Goal: Task Accomplishment & Management: Complete application form

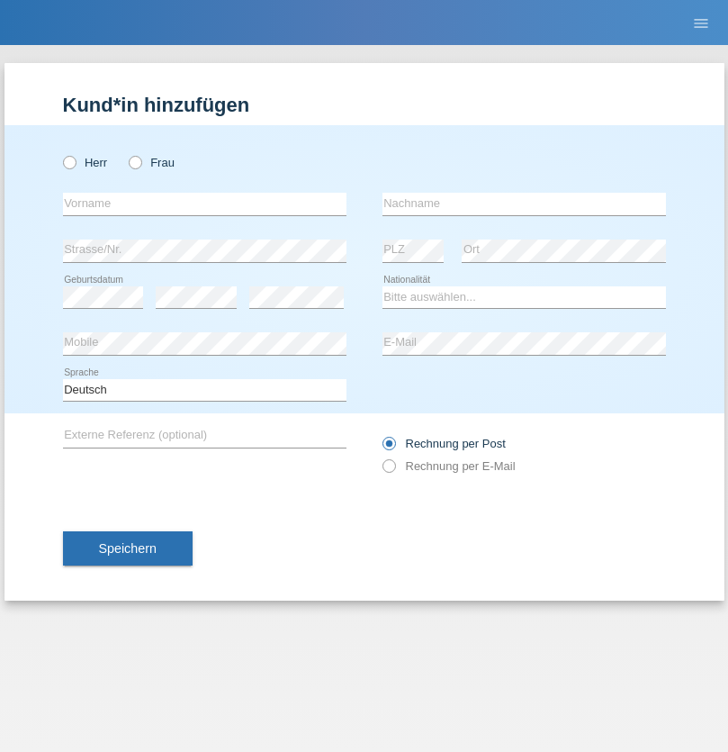
radio input "true"
click at [204, 203] on input "text" at bounding box center [205, 204] width 284 height 23
type input "naime"
click at [524, 203] on input "text" at bounding box center [525, 204] width 284 height 23
type input "llugiqi"
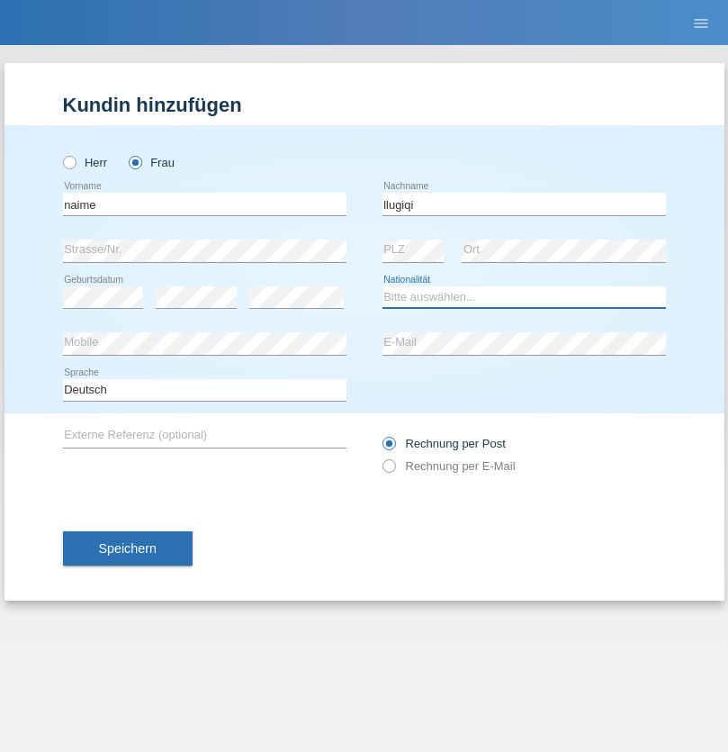
select select "CH"
radio input "true"
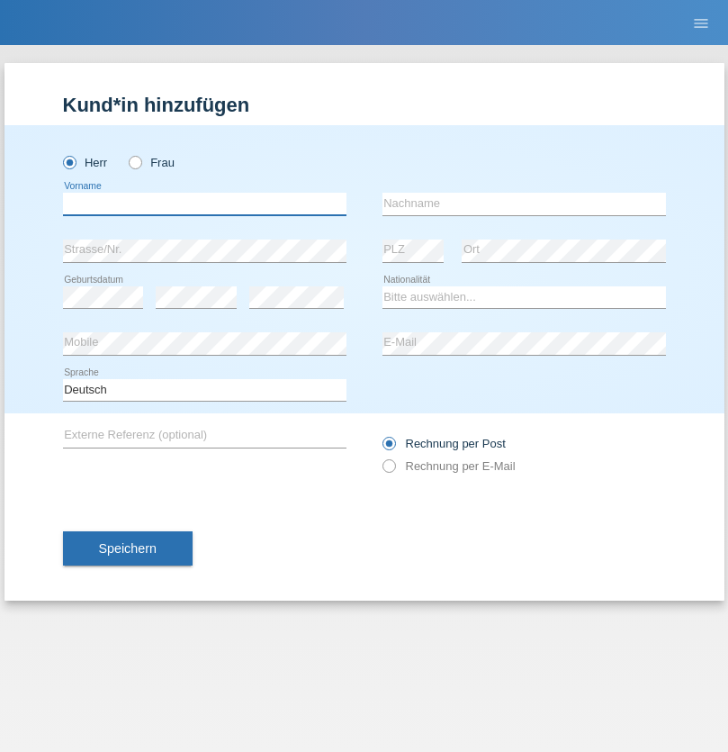
click at [204, 203] on input "text" at bounding box center [205, 204] width 284 height 23
type input "José"
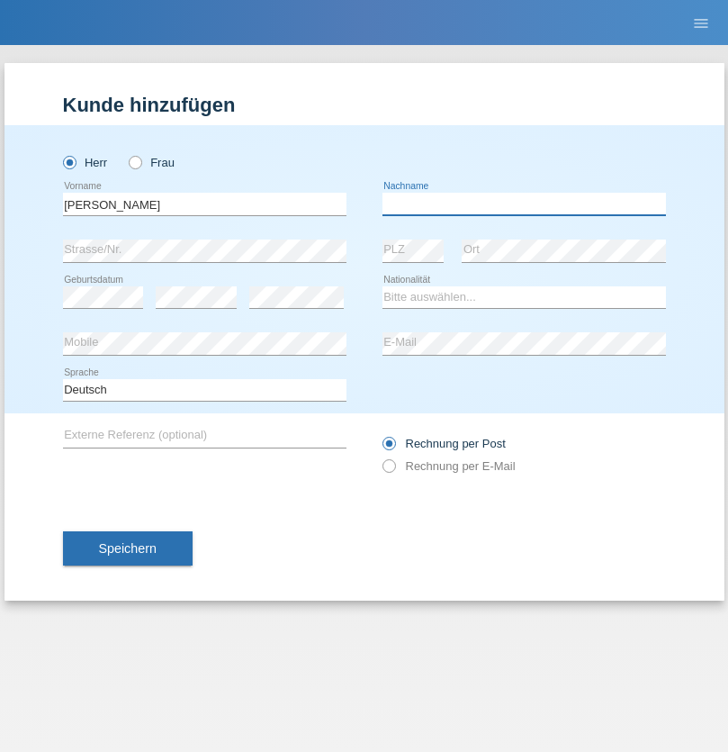
click at [524, 203] on input "text" at bounding box center [525, 204] width 284 height 23
type input "Ribeiro"
select select "PT"
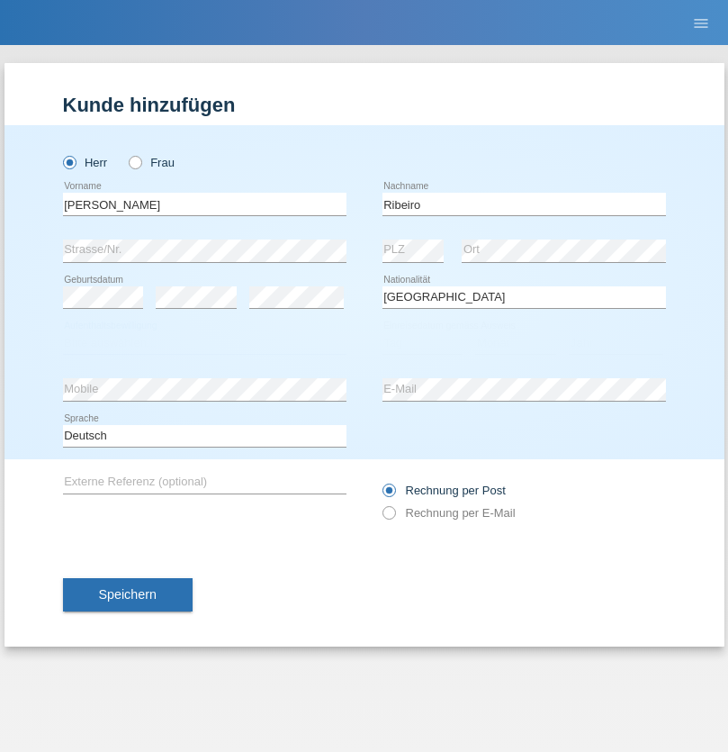
select select "C"
select select "24"
select select "01"
select select "2021"
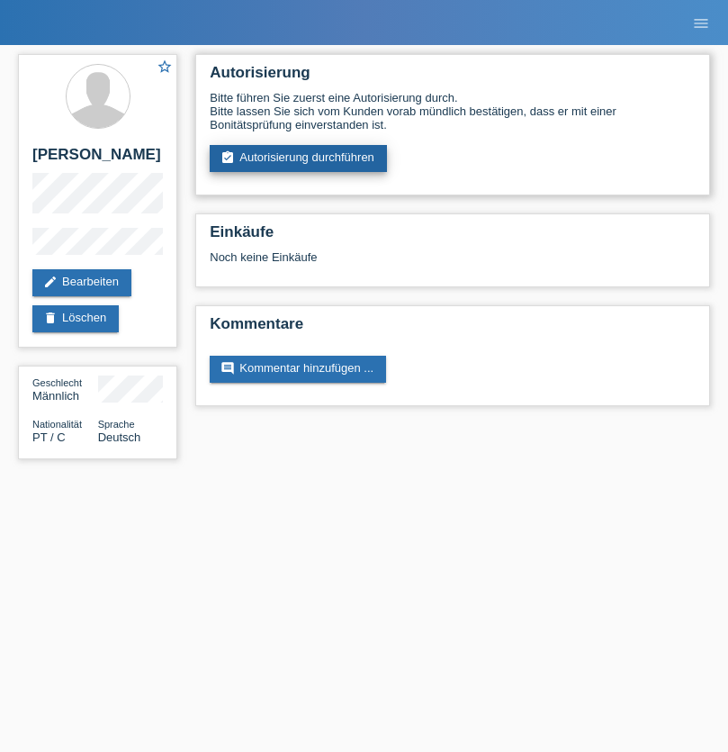
click at [299, 158] on link "assignment_turned_in Autorisierung durchführen" at bounding box center [298, 158] width 177 height 27
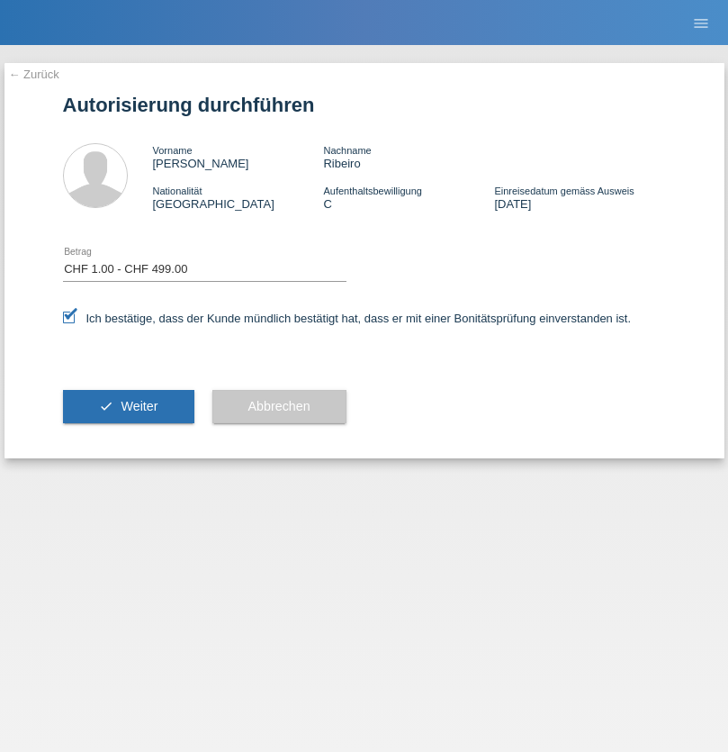
select select "1"
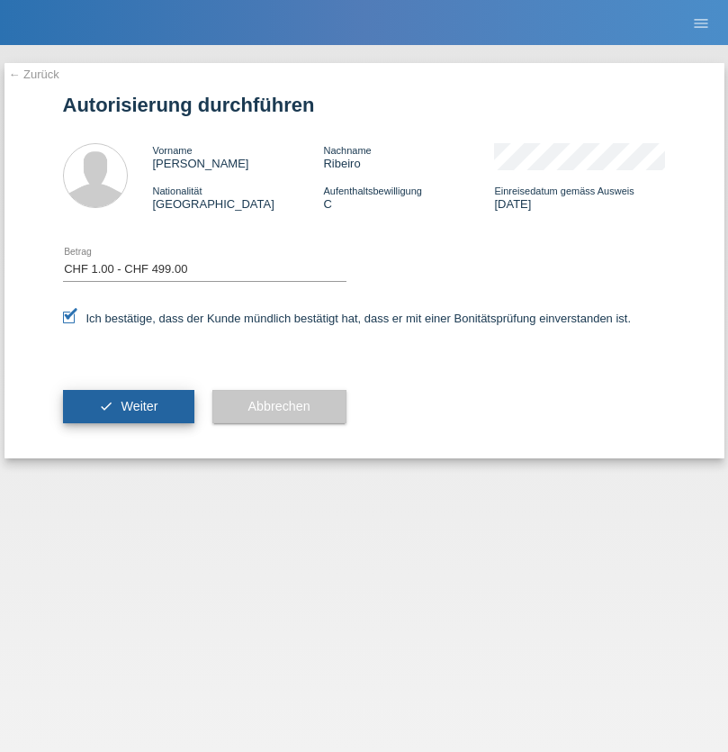
click at [128, 406] on span "Weiter" at bounding box center [139, 406] width 37 height 14
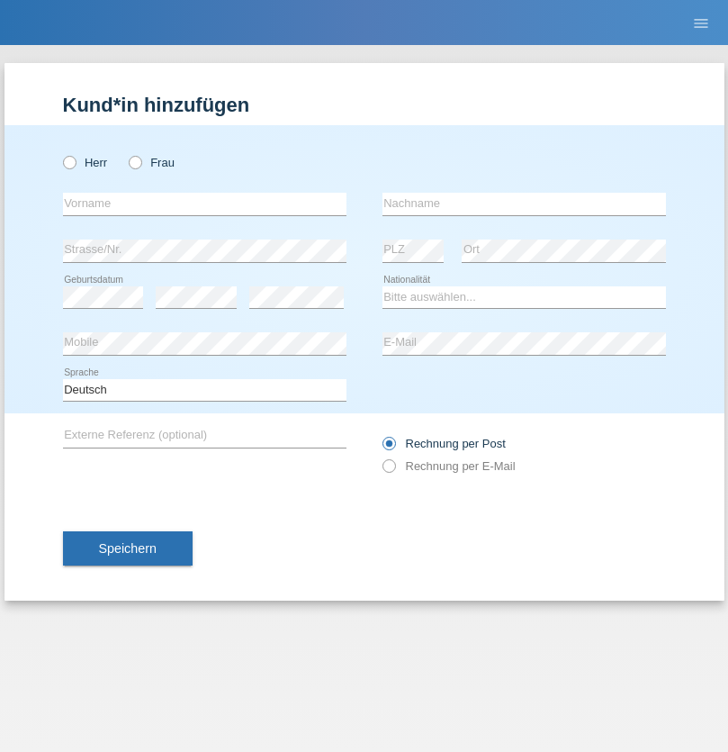
radio input "true"
click at [204, 203] on input "text" at bounding box center [205, 204] width 284 height 23
type input "Shanas"
click at [524, 203] on input "text" at bounding box center [525, 204] width 284 height 23
type input "Baranati"
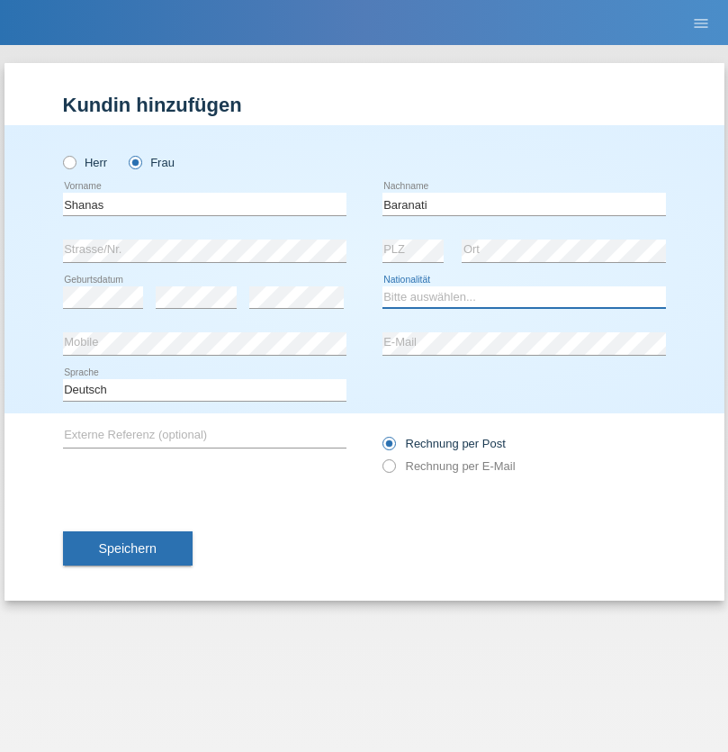
select select "CH"
radio input "true"
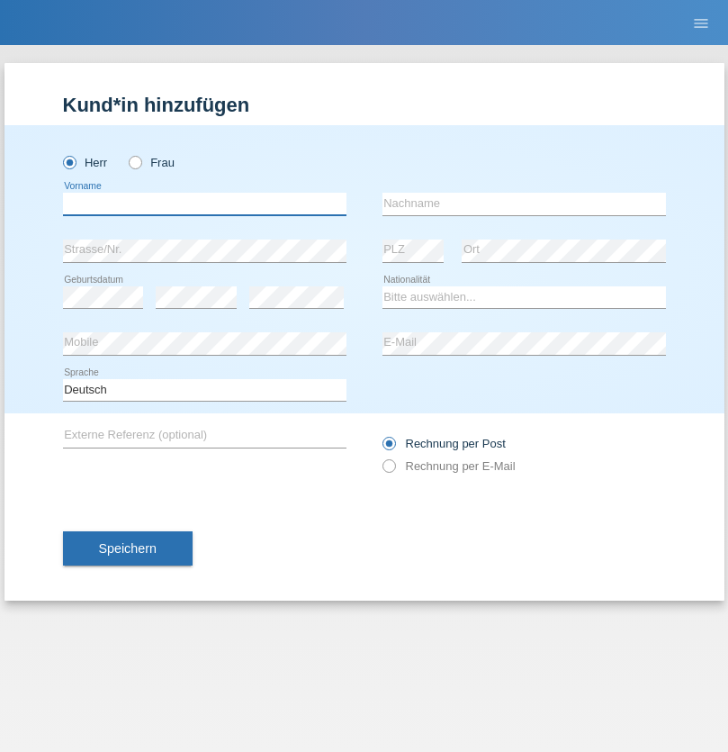
click at [204, 203] on input "text" at bounding box center [205, 204] width 284 height 23
type input "Khoshnaw"
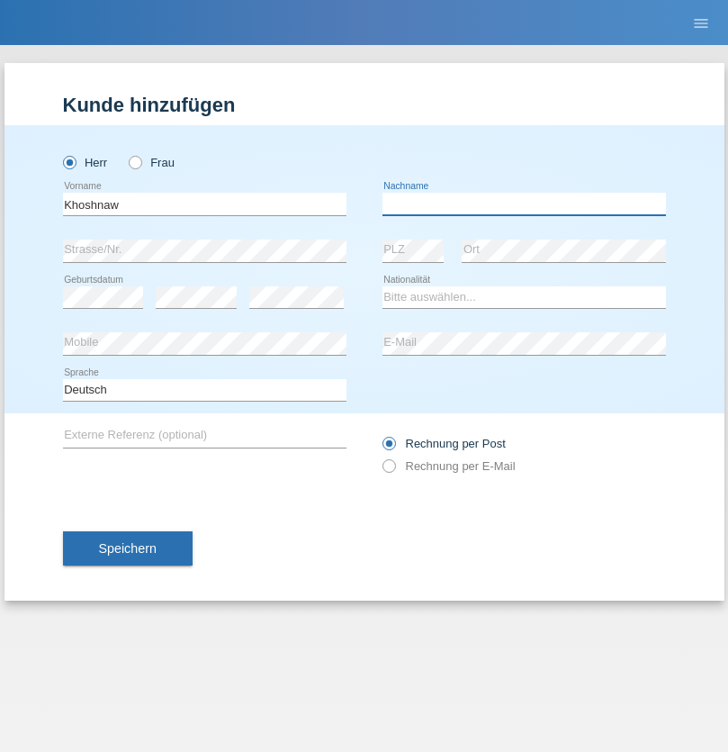
click at [524, 203] on input "text" at bounding box center [525, 204] width 284 height 23
type input "Abdulqadir"
select select "IR"
select select "C"
select select "03"
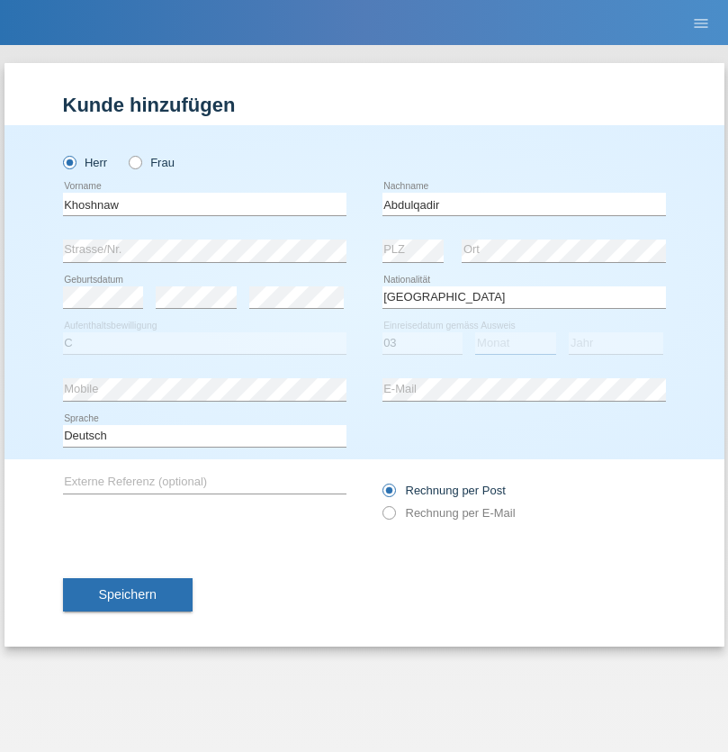
select select "09"
select select "2015"
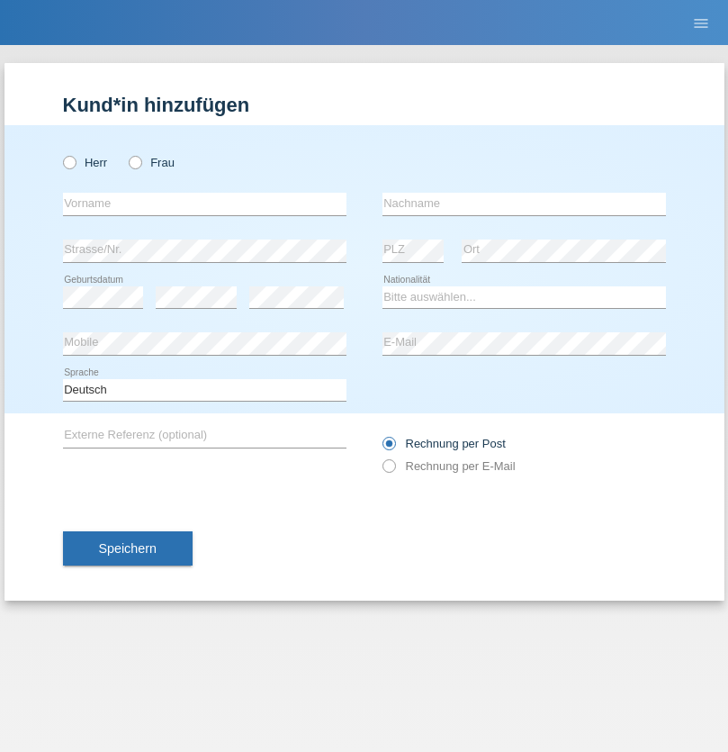
radio input "true"
click at [204, 203] on input "text" at bounding box center [205, 204] width 284 height 23
type input "Mustafa"
click at [524, 203] on input "text" at bounding box center [525, 204] width 284 height 23
type input "Sokol"
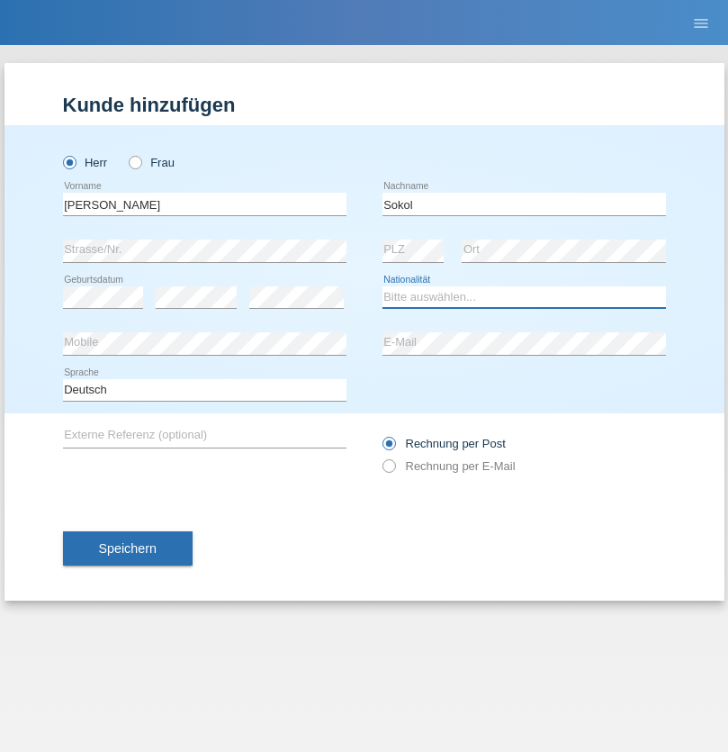
select select "XK"
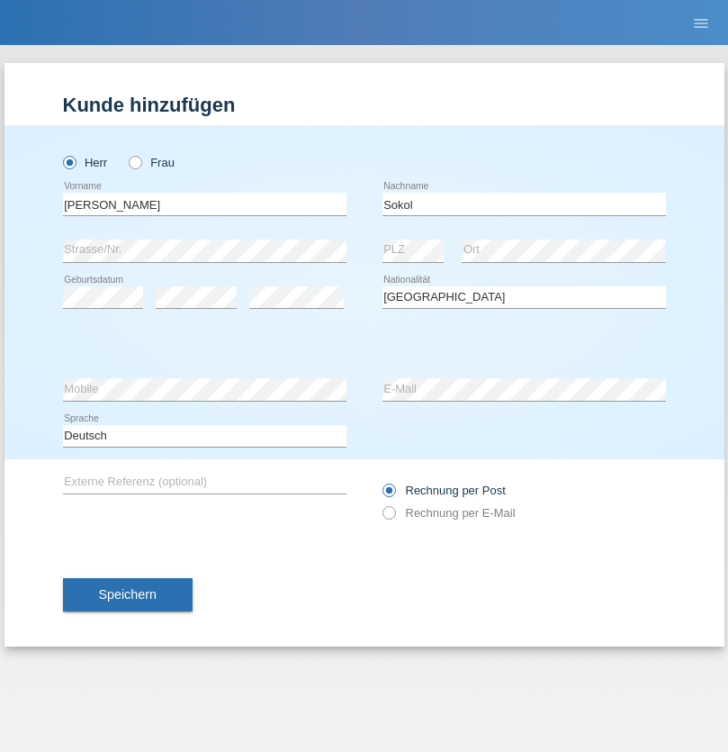
select select "C"
select select "02"
select select "08"
select select "1988"
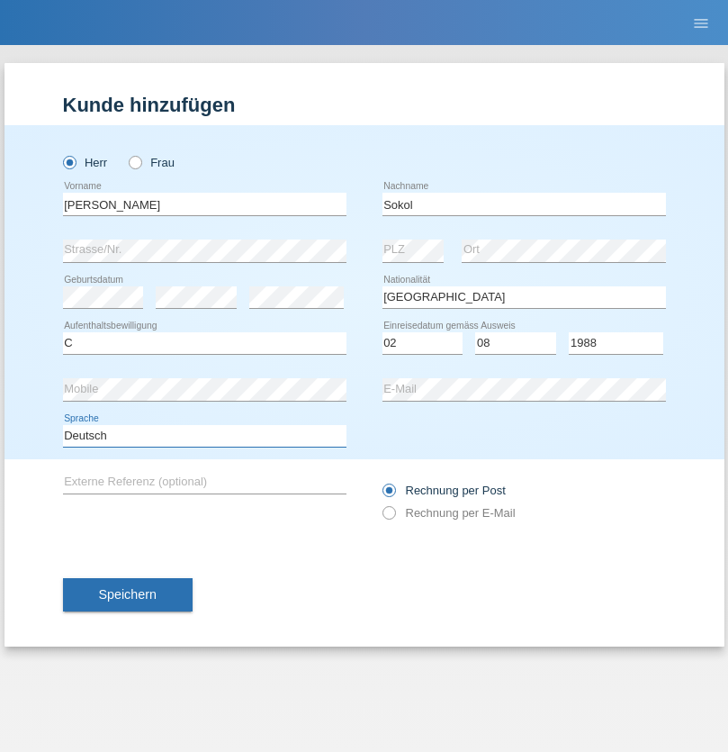
select select "en"
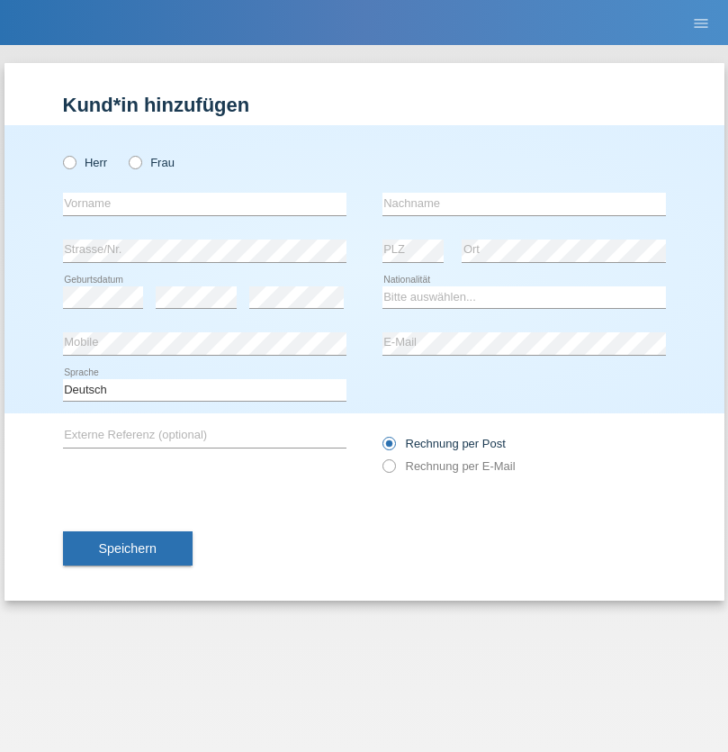
radio input "true"
click at [204, 203] on input "text" at bounding box center [205, 204] width 284 height 23
type input "Mustafa"
click at [524, 203] on input "text" at bounding box center [525, 204] width 284 height 23
type input "Sokol"
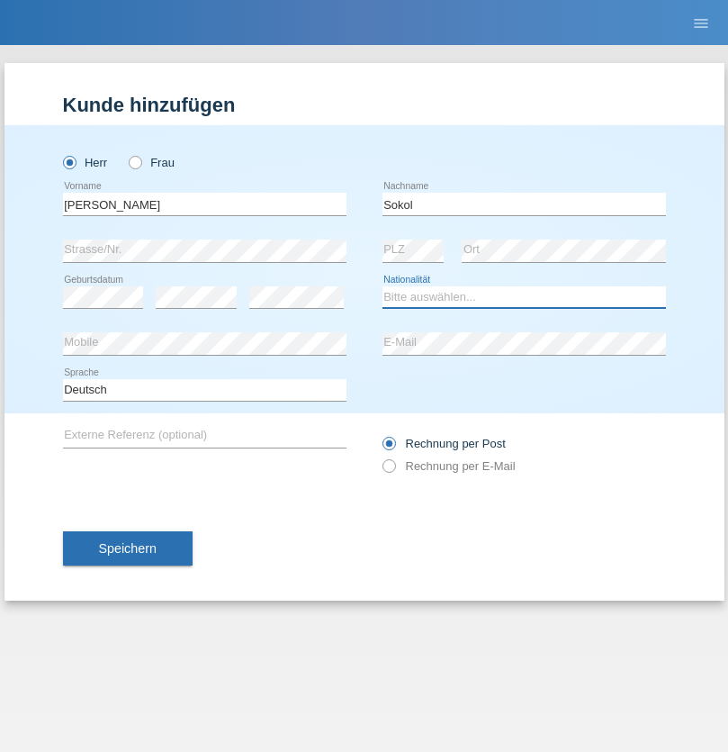
select select "XK"
select select "C"
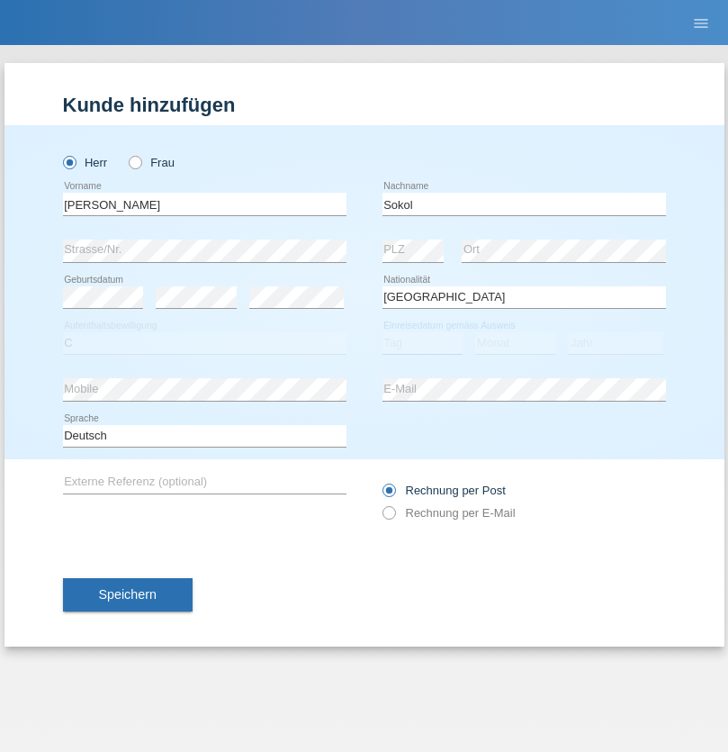
select select "02"
select select "08"
select select "1988"
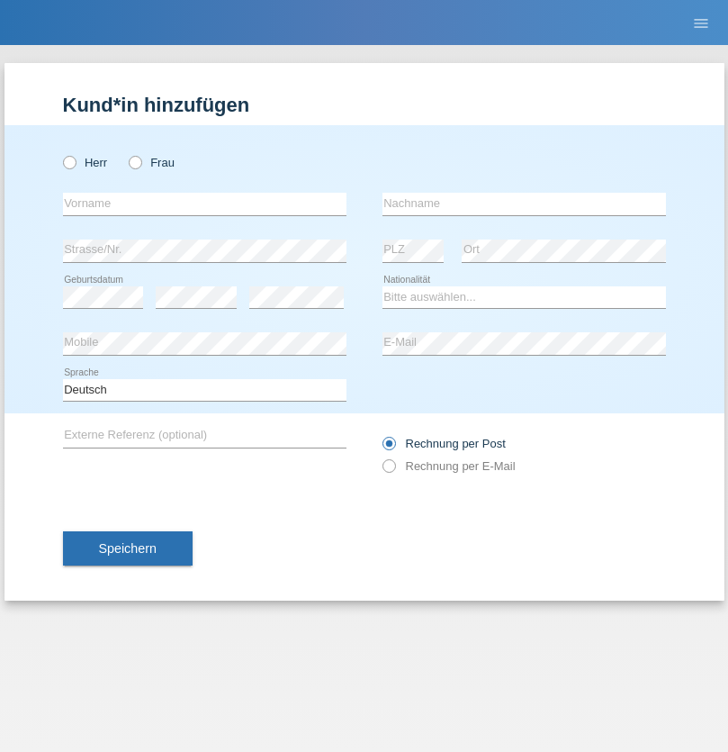
radio input "true"
click at [204, 203] on input "text" at bounding box center [205, 204] width 284 height 23
type input "[PERSON_NAME]"
click at [524, 203] on input "text" at bounding box center [525, 204] width 284 height 23
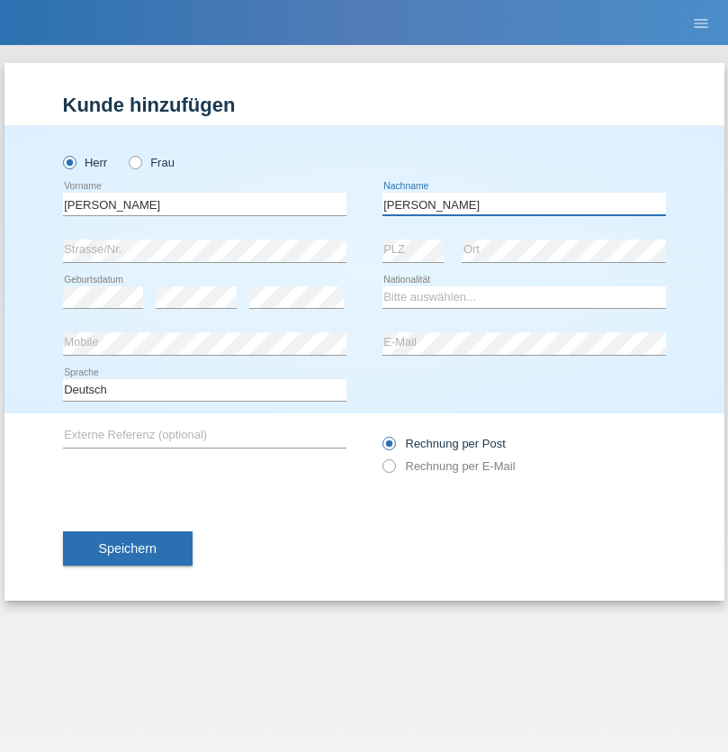
type input "[PERSON_NAME]"
select select "PL"
select select "C"
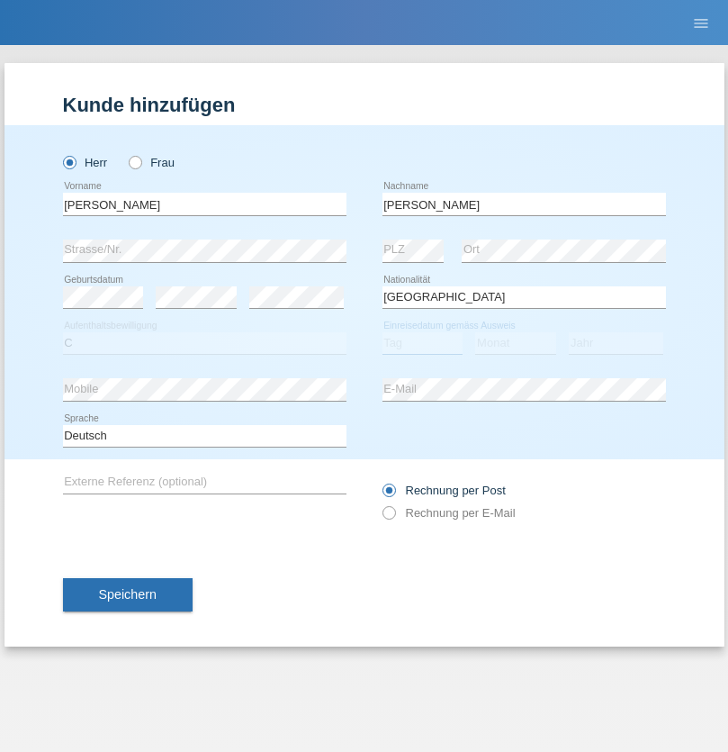
select select "11"
select select "01"
select select "2007"
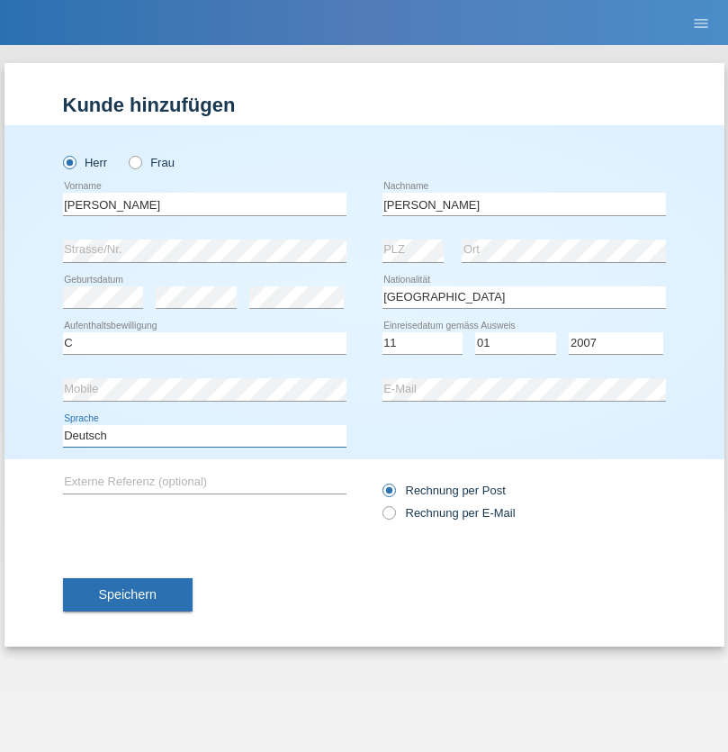
select select "en"
